Goal: Contribute content: Contribute content

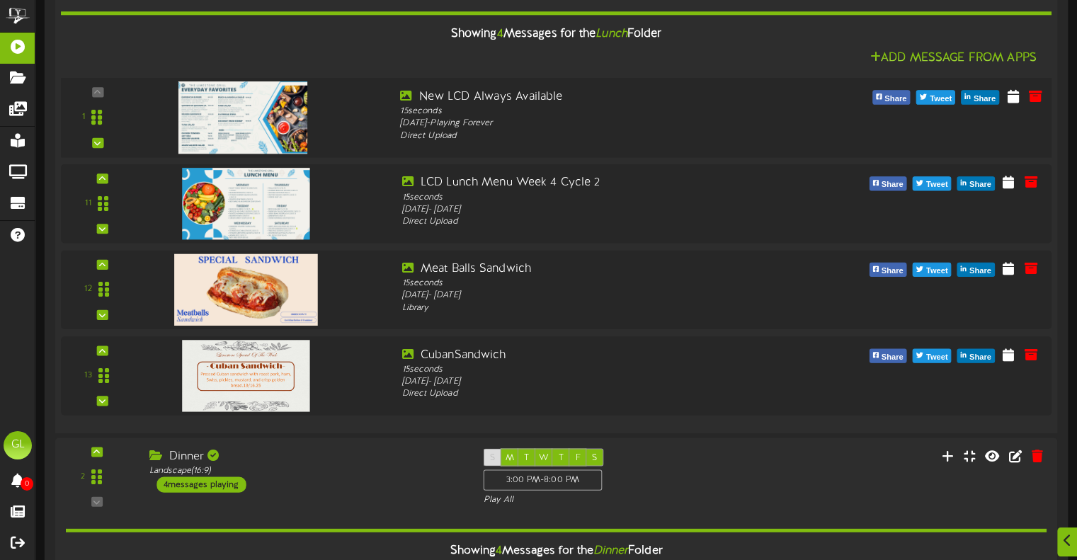
scroll to position [283, 0]
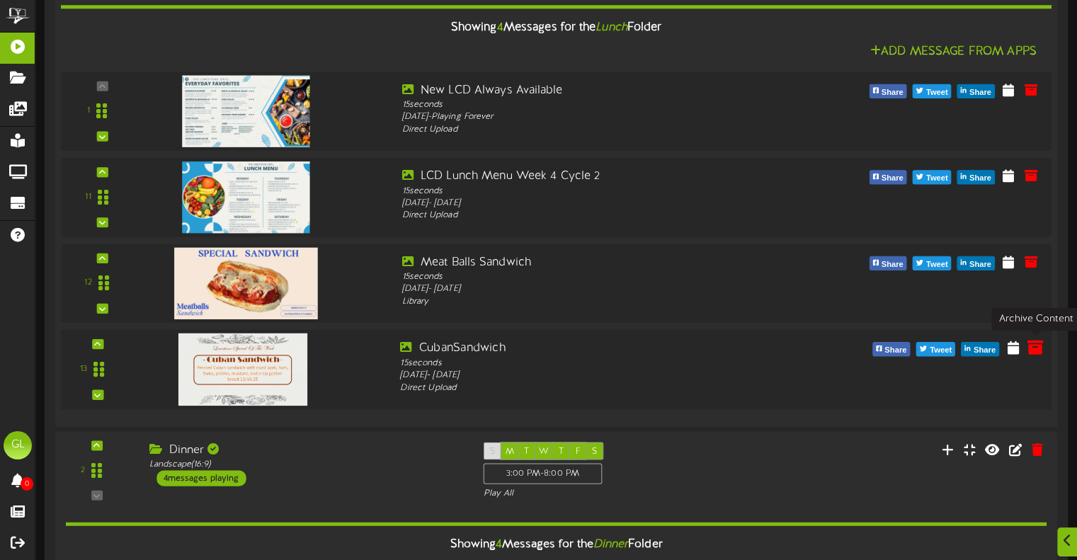
click at [1037, 349] on icon at bounding box center [1036, 347] width 16 height 16
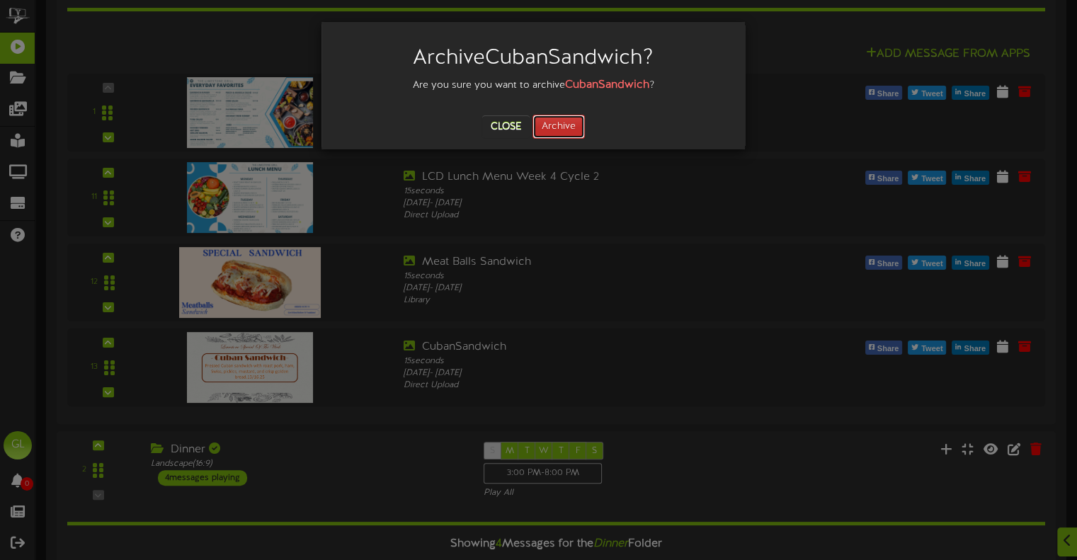
click at [550, 129] on button "Archive" at bounding box center [559, 127] width 52 height 24
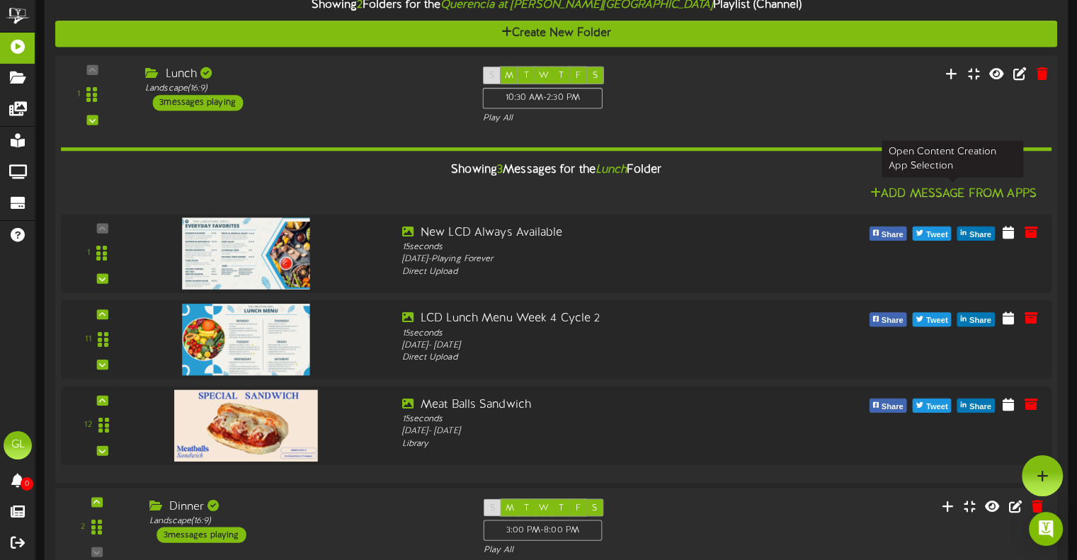
scroll to position [141, 0]
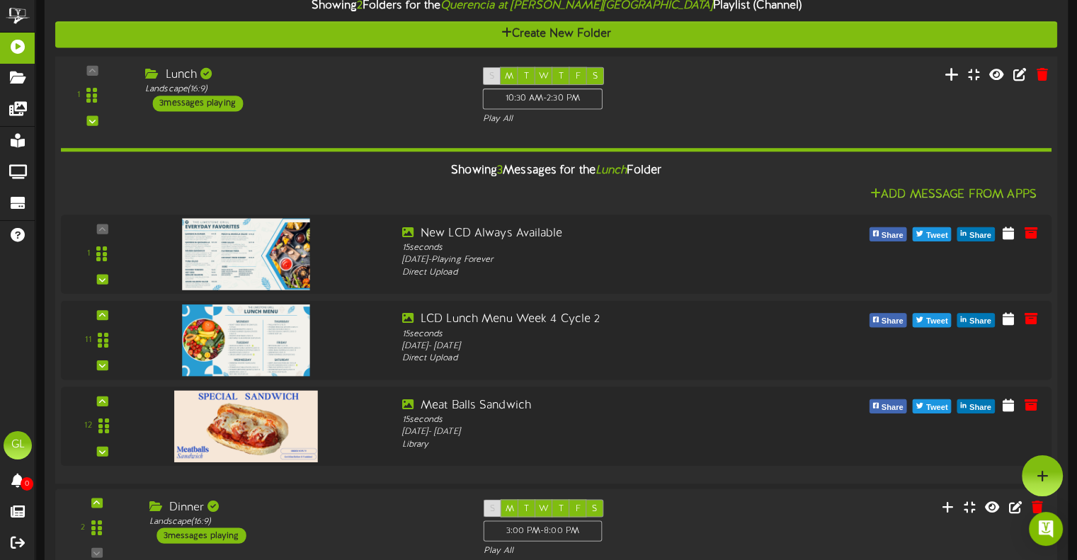
click at [951, 76] on icon at bounding box center [951, 74] width 15 height 16
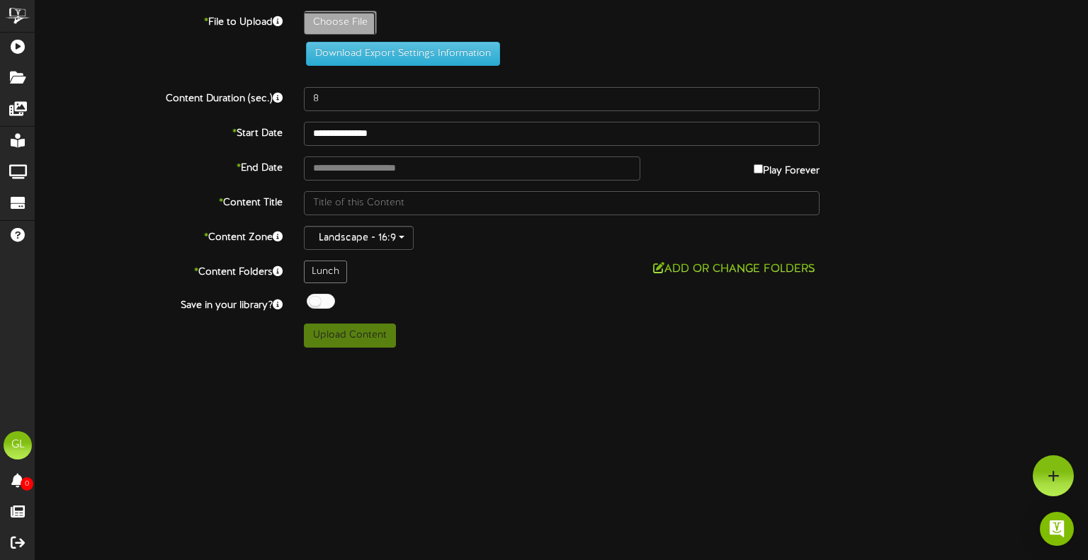
type input "**********"
type input "SignatureDishIcon"
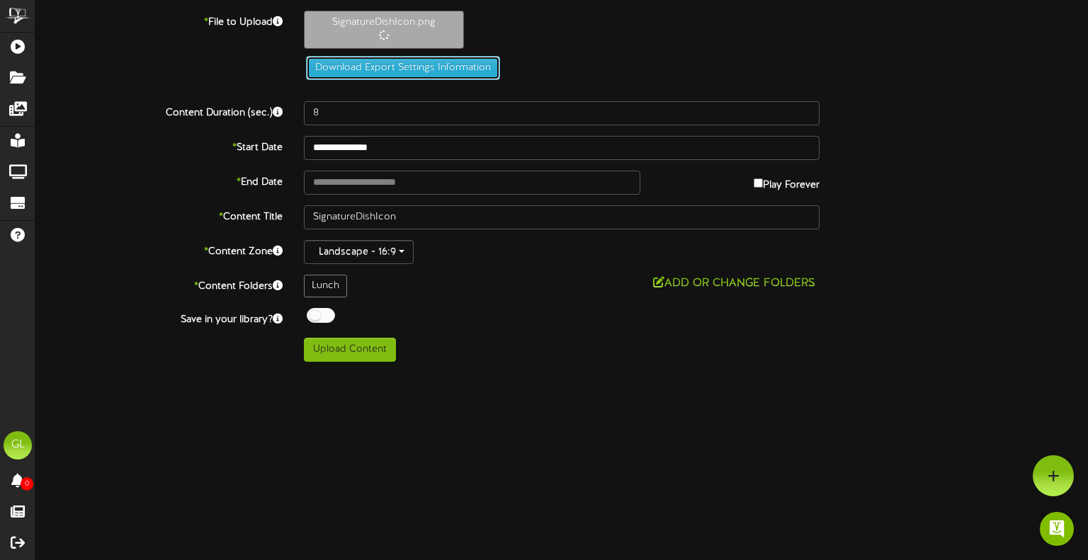
click at [346, 64] on button "Download Export Settings Information" at bounding box center [403, 68] width 194 height 24
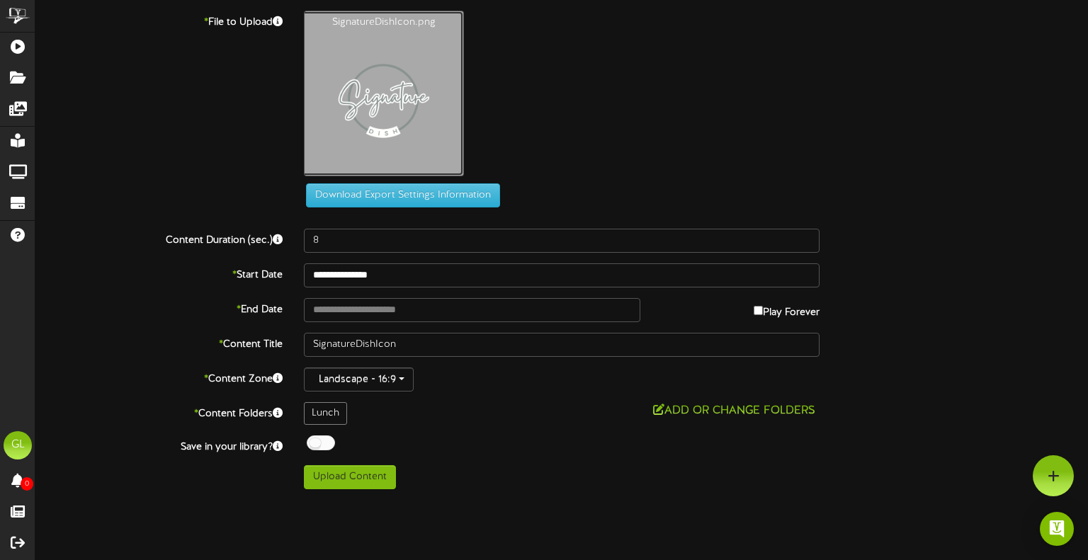
type input "**********"
type input "FeaturedDishBase"
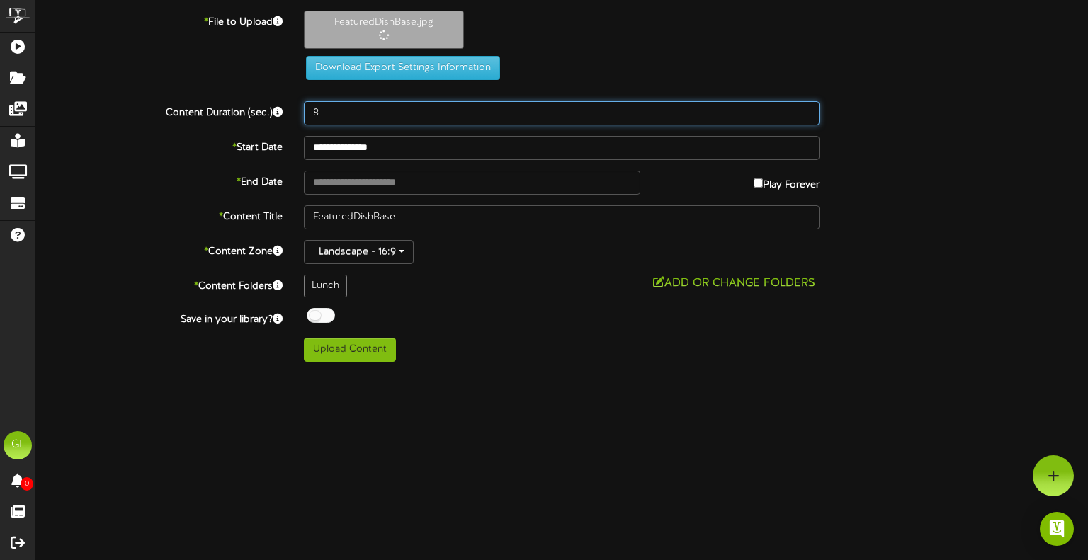
click at [510, 118] on input "8" at bounding box center [562, 113] width 516 height 24
type input "15"
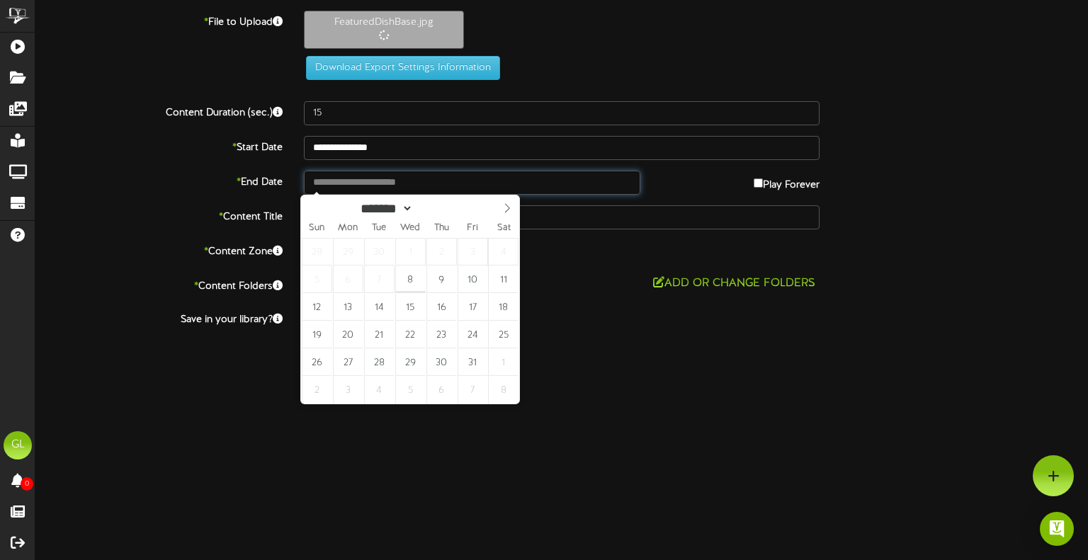
click at [449, 192] on body "ChannelValet Playlists Folders Messages My Library Groups Devices Help GL Giuse…" at bounding box center [544, 186] width 1088 height 373
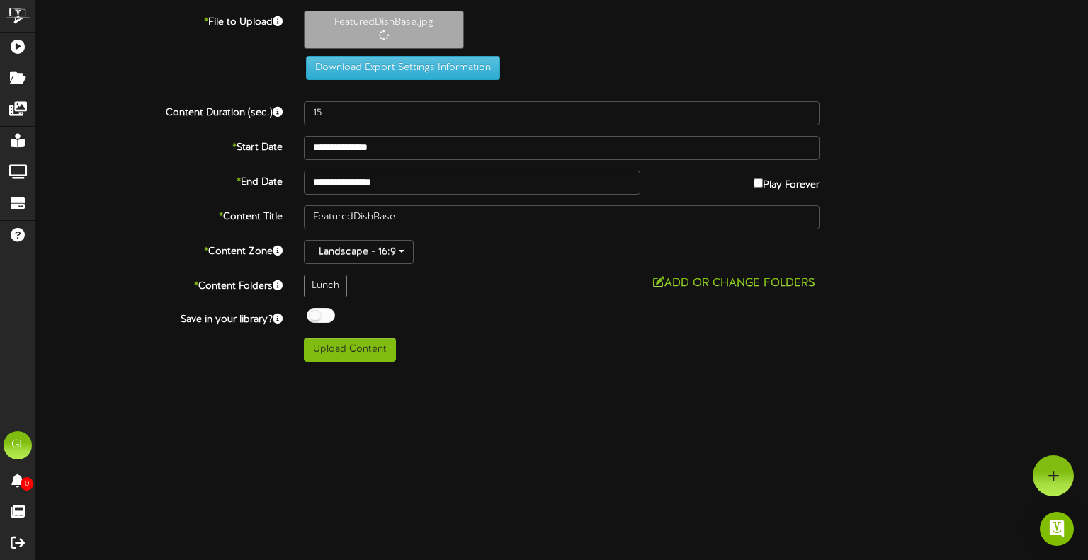
click at [324, 317] on div at bounding box center [321, 315] width 28 height 15
click at [693, 278] on button "Add or Change Folders" at bounding box center [734, 284] width 171 height 18
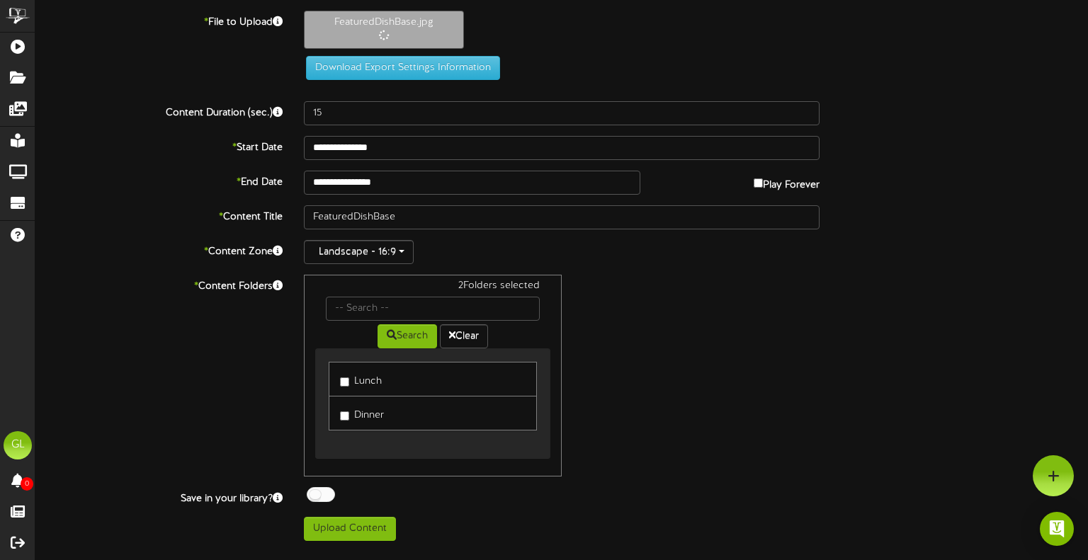
click at [598, 427] on div "2 Folders selected Search Clear Lunch Dinner" at bounding box center [561, 376] width 537 height 202
click at [327, 530] on button "Upload Content" at bounding box center [350, 529] width 92 height 24
type input "**********"
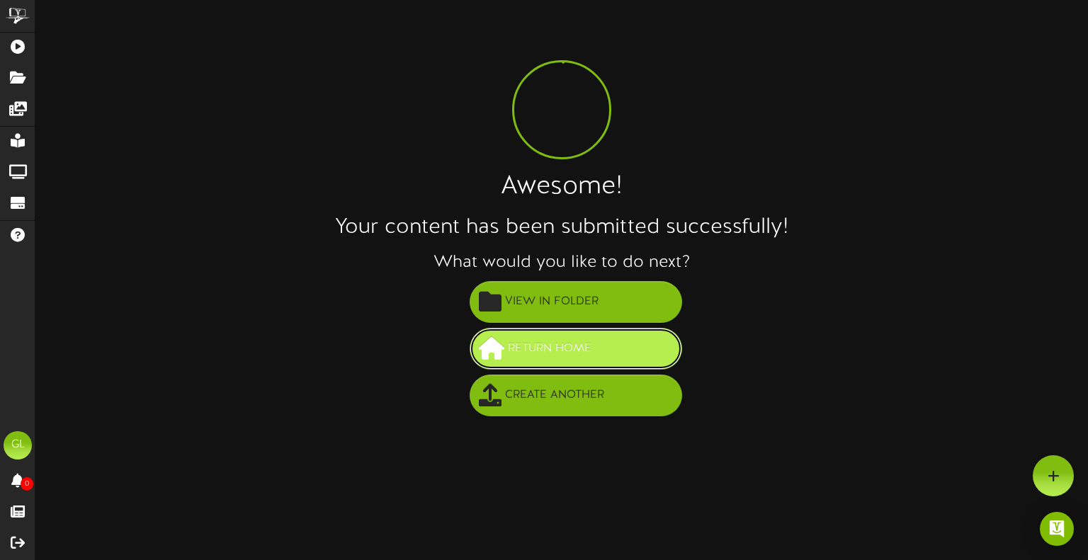
click at [581, 351] on span "Return Home" at bounding box center [549, 348] width 91 height 23
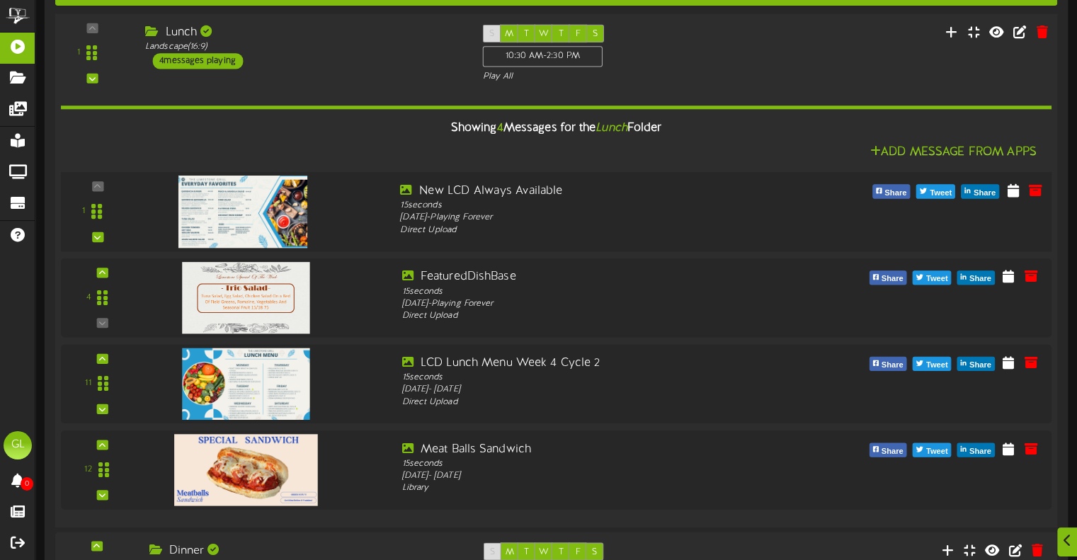
scroll to position [212, 0]
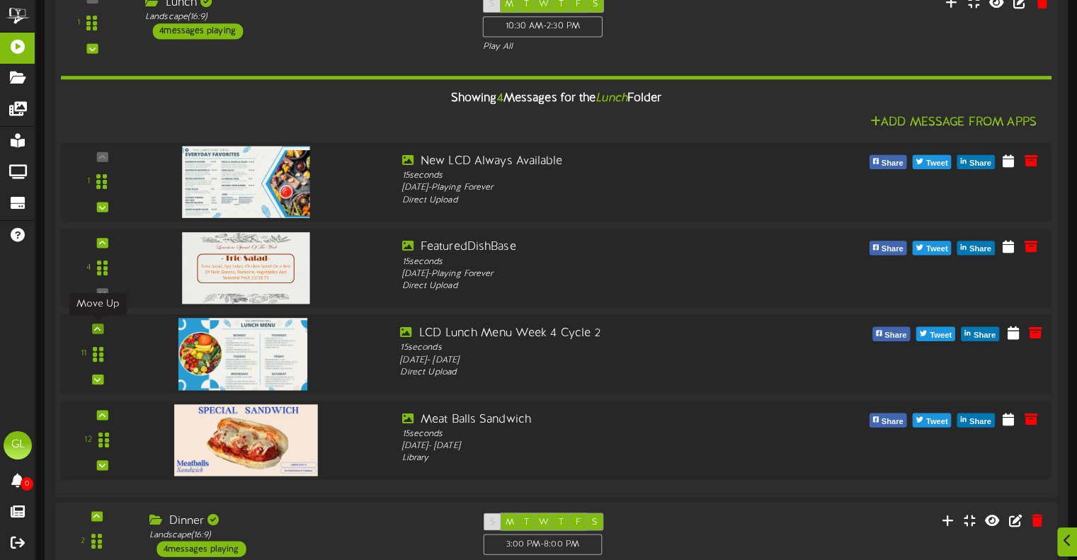
click at [99, 326] on icon at bounding box center [97, 328] width 6 height 7
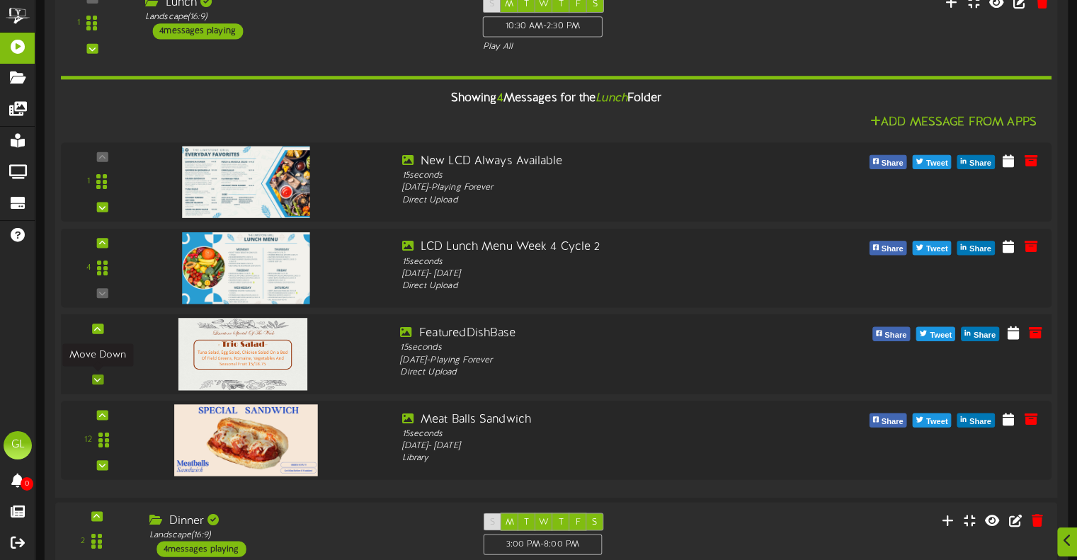
click at [99, 378] on icon at bounding box center [97, 379] width 6 height 7
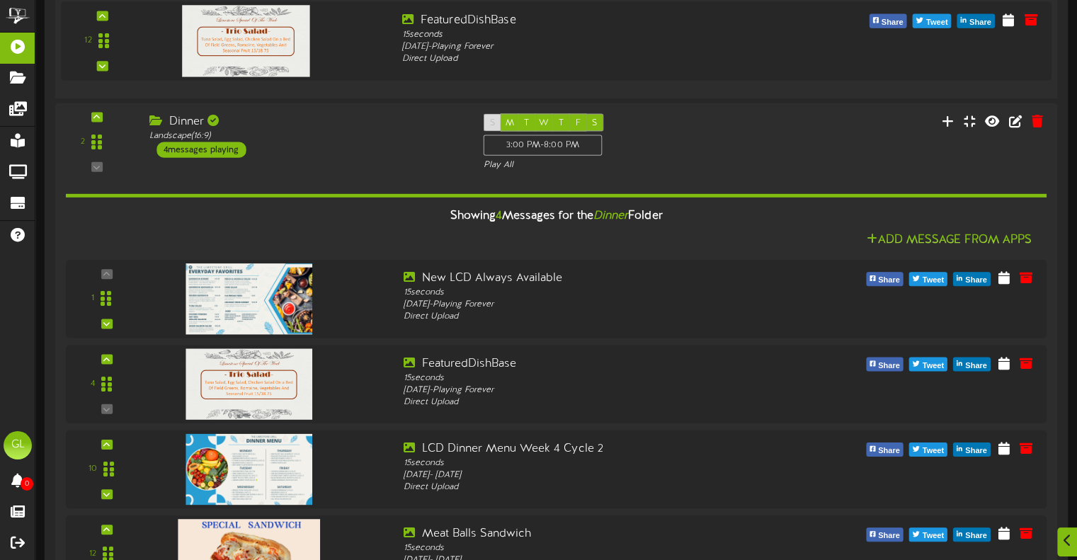
scroll to position [681, 0]
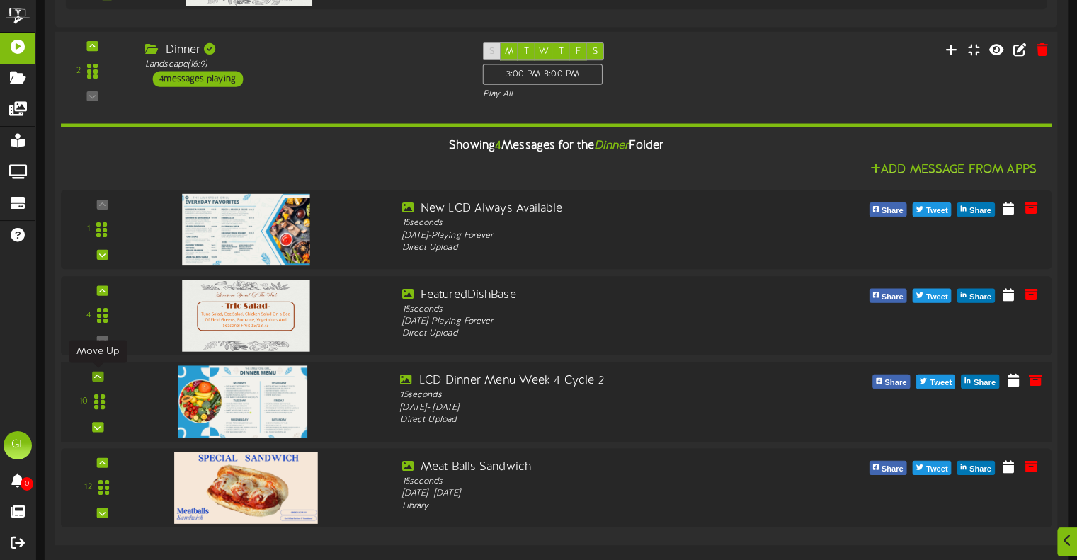
click at [98, 373] on icon at bounding box center [97, 376] width 6 height 7
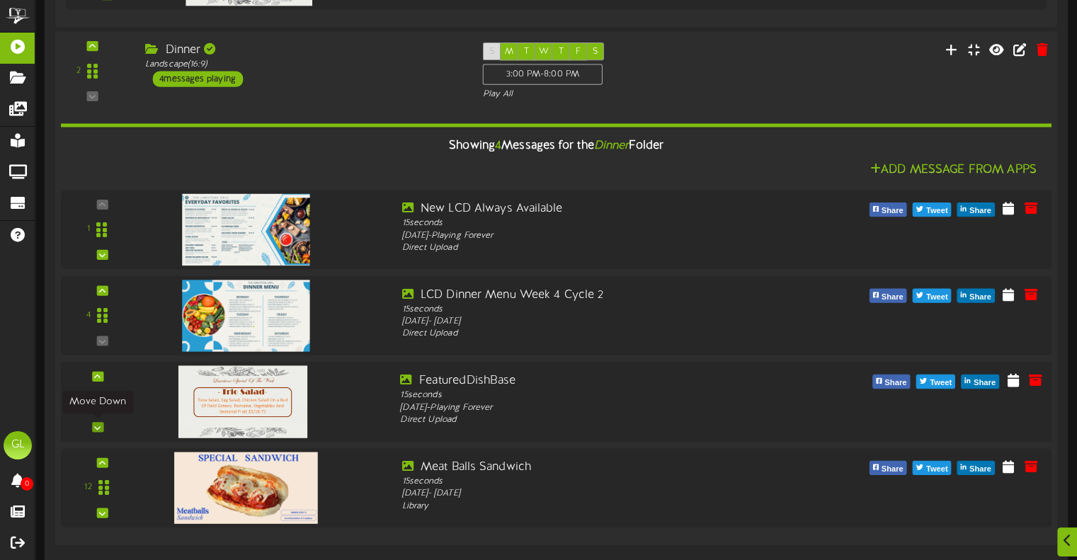
click at [99, 430] on div at bounding box center [97, 427] width 11 height 10
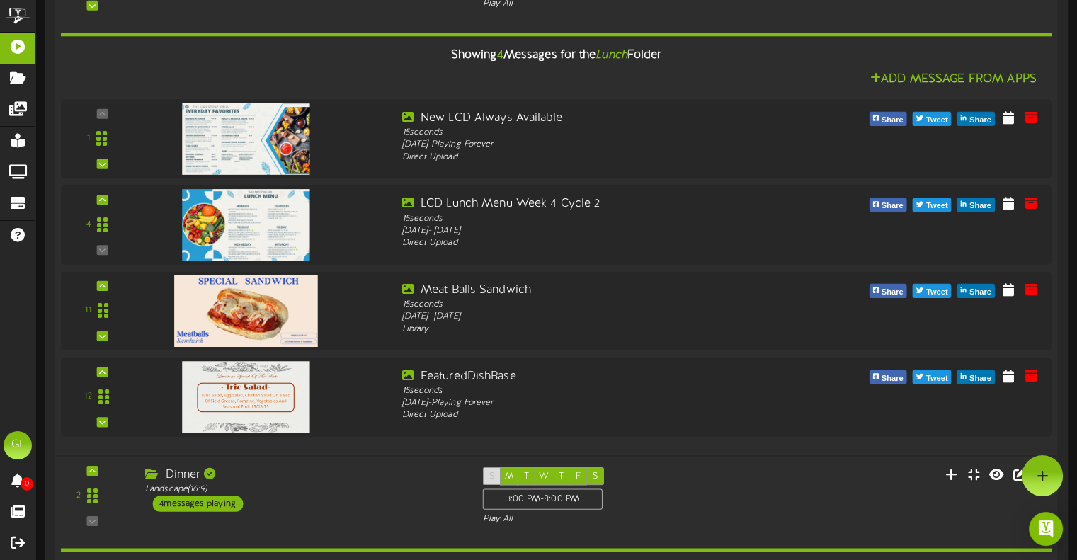
scroll to position [0, 0]
